Goal: Information Seeking & Learning: Compare options

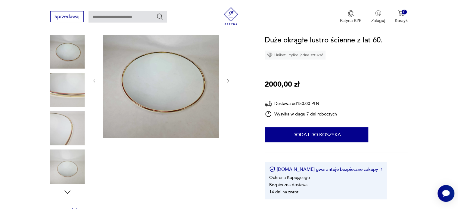
click at [226, 79] on icon "button" at bounding box center [227, 81] width 5 height 5
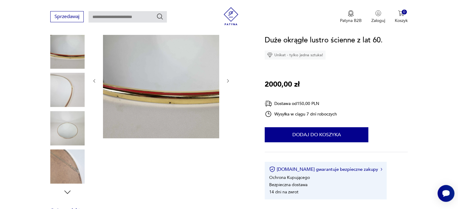
click at [226, 79] on icon "button" at bounding box center [227, 81] width 5 height 5
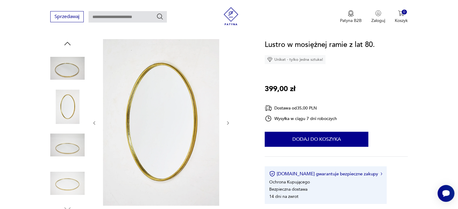
scroll to position [60, 0]
click at [229, 123] on icon "button" at bounding box center [228, 123] width 2 height 4
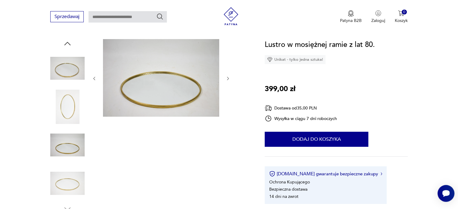
click at [66, 110] on img at bounding box center [67, 107] width 34 height 34
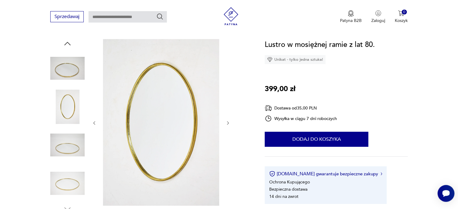
click at [0, 35] on section "Patyna.pl Produkty Dekoracje Lustra Lustro w mosiężnej ramie z lat 80." at bounding box center [229, 32] width 458 height 14
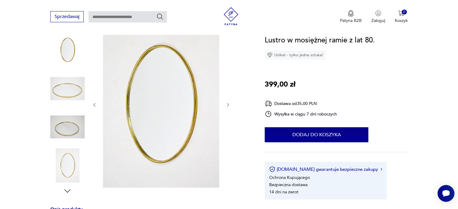
scroll to position [78, 0]
click at [67, 145] on div at bounding box center [67, 108] width 34 height 150
click at [70, 159] on img at bounding box center [67, 166] width 34 height 34
click at [86, 88] on div at bounding box center [150, 108] width 200 height 174
click at [65, 94] on img at bounding box center [67, 89] width 34 height 34
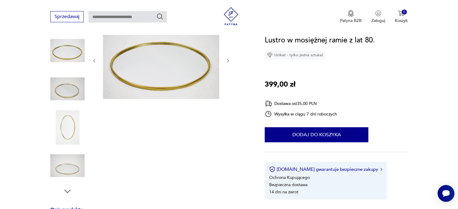
click at [72, 118] on img at bounding box center [67, 127] width 34 height 34
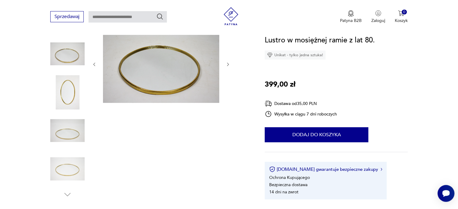
scroll to position [73, 0]
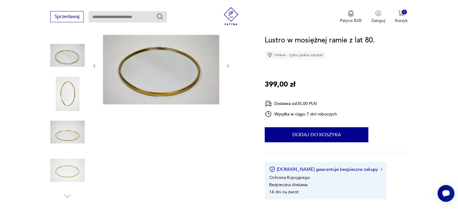
click at [74, 60] on img at bounding box center [67, 55] width 34 height 34
